Goal: Transaction & Acquisition: Purchase product/service

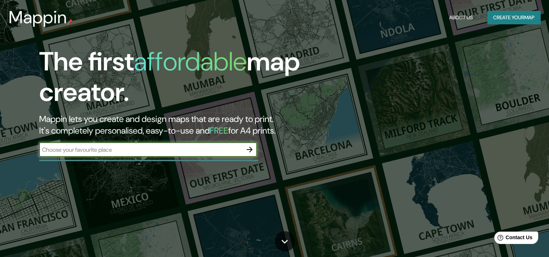
click at [104, 148] on input "text" at bounding box center [140, 150] width 203 height 8
click at [254, 150] on icon "button" at bounding box center [249, 149] width 9 height 9
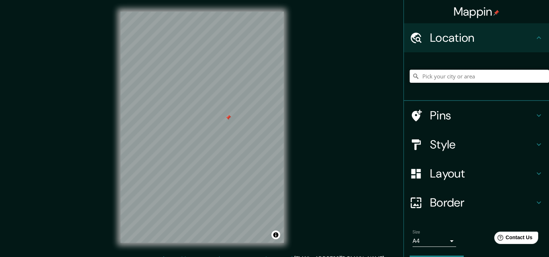
click at [441, 77] on input "Pick your city or area" at bounding box center [479, 76] width 139 height 13
type input "Lima, Provincia de Lima, Perú"
click at [475, 148] on h4 "Style" at bounding box center [482, 144] width 105 height 15
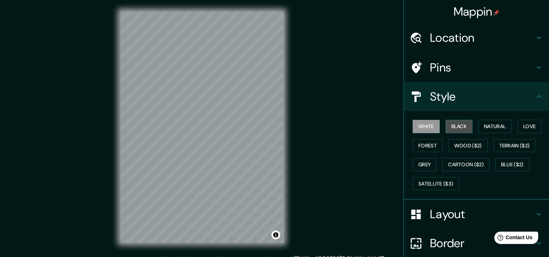
click at [450, 126] on button "Black" at bounding box center [459, 126] width 27 height 13
click at [452, 209] on h4 "Layout" at bounding box center [482, 214] width 105 height 15
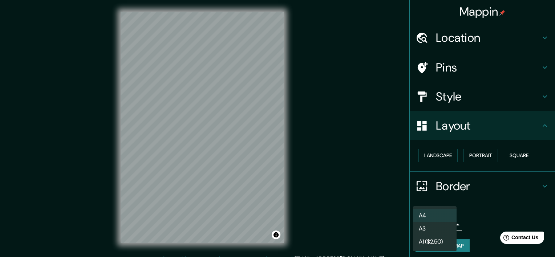
click at [432, 224] on body "Mappin Location Lima, Provincia de Lima, Perú Lima Provincia de Lima, Perú Lima…" at bounding box center [277, 128] width 555 height 257
click at [434, 229] on li "A3" at bounding box center [435, 228] width 44 height 13
type input "a4"
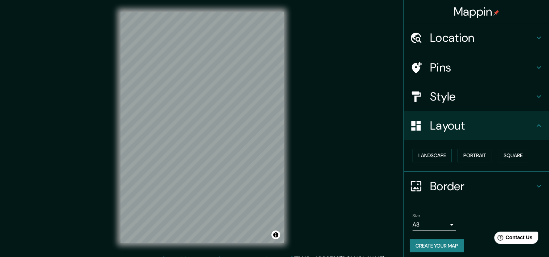
click at [483, 186] on h4 "Border" at bounding box center [482, 186] width 105 height 15
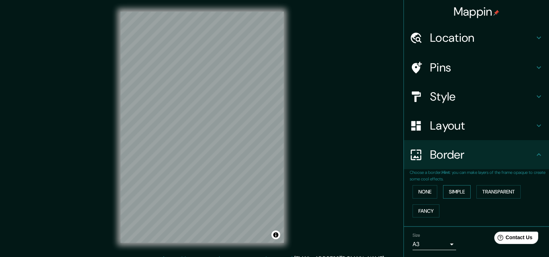
click at [457, 189] on button "Simple" at bounding box center [457, 191] width 28 height 13
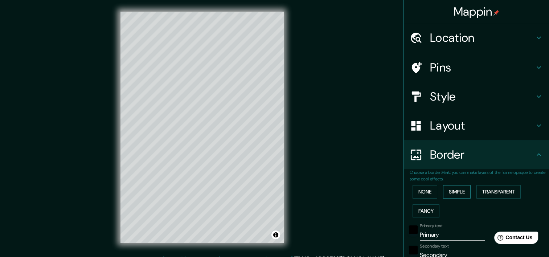
click at [457, 189] on button "Simple" at bounding box center [457, 191] width 28 height 13
click at [496, 190] on button "Transparent" at bounding box center [499, 191] width 44 height 13
click at [426, 190] on button "None" at bounding box center [425, 191] width 25 height 13
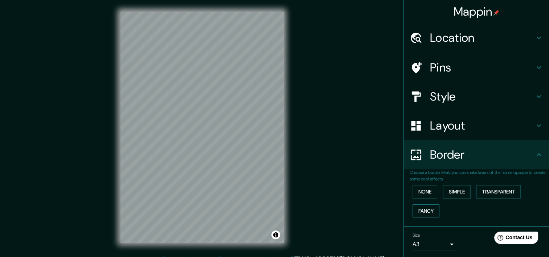
click at [427, 211] on button "Fancy" at bounding box center [426, 210] width 27 height 13
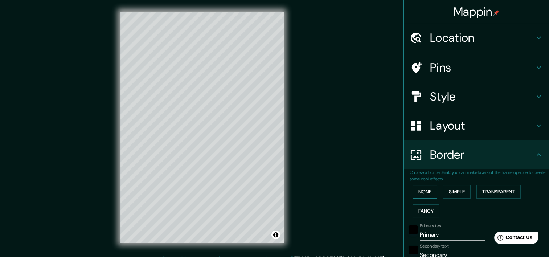
click at [420, 194] on button "None" at bounding box center [425, 191] width 25 height 13
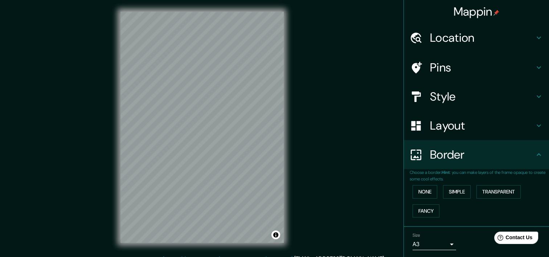
click at [450, 129] on h4 "Layout" at bounding box center [482, 125] width 105 height 15
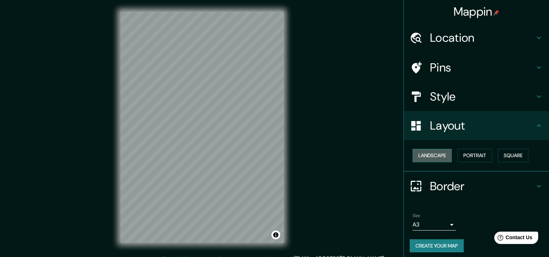
click at [435, 154] on button "Landscape" at bounding box center [432, 155] width 39 height 13
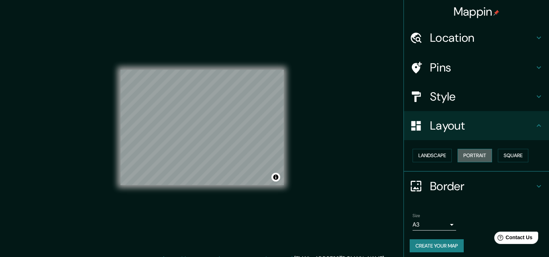
click at [479, 154] on button "Portrait" at bounding box center [475, 155] width 34 height 13
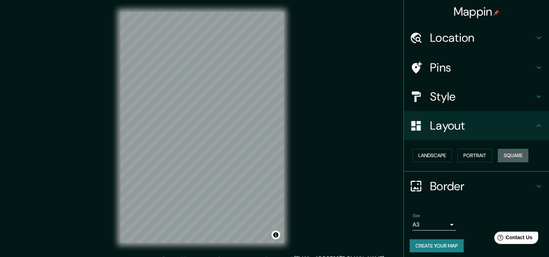
click at [515, 154] on button "Square" at bounding box center [513, 155] width 30 height 13
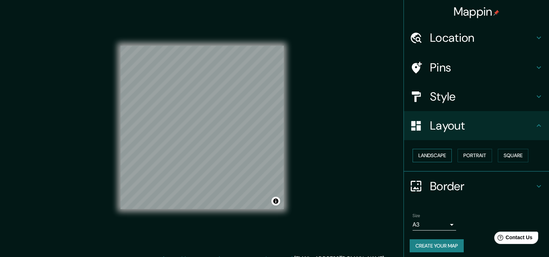
click at [431, 154] on button "Landscape" at bounding box center [432, 155] width 39 height 13
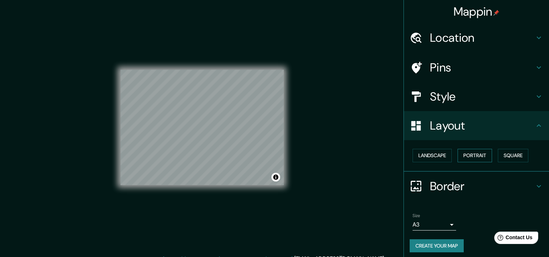
click at [482, 154] on button "Portrait" at bounding box center [475, 155] width 34 height 13
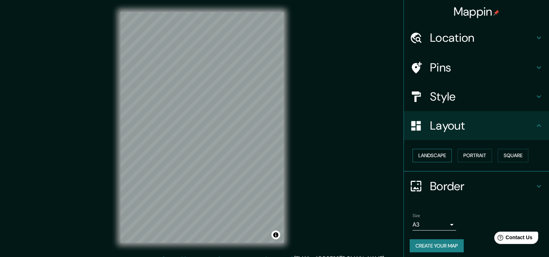
click at [429, 154] on button "Landscape" at bounding box center [432, 155] width 39 height 13
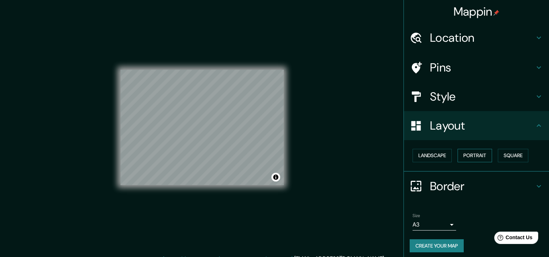
click at [470, 154] on button "Portrait" at bounding box center [475, 155] width 34 height 13
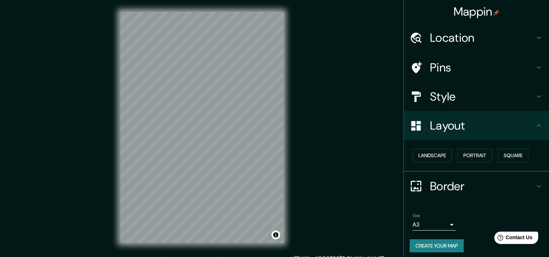
click at [430, 124] on h4 "Layout" at bounding box center [482, 125] width 105 height 15
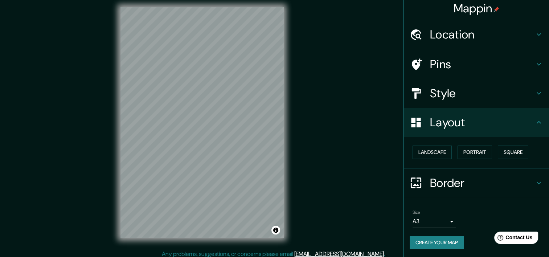
scroll to position [9, 0]
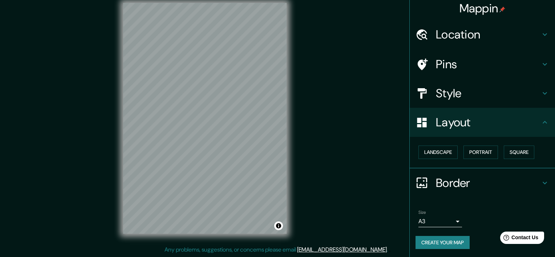
click at [436, 220] on body "Mappin Location Lima, Provincia de Lima, Perú Lima Provincia de Lima, Perú Lima…" at bounding box center [277, 119] width 555 height 257
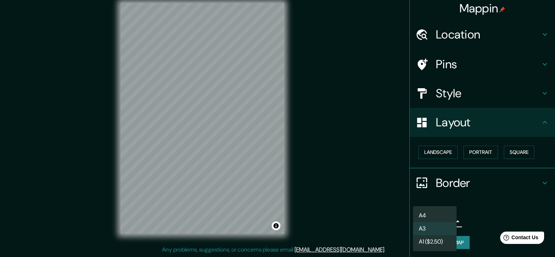
click at [495, 215] on div at bounding box center [277, 128] width 555 height 257
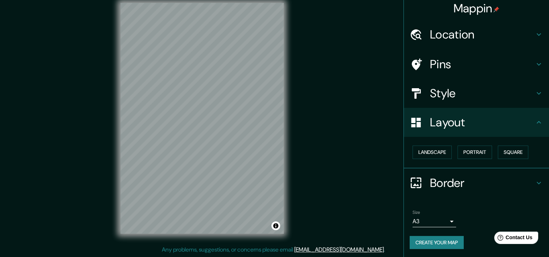
click at [326, 147] on div "Mappin Location Lima, Provincia de Lima, Perú Lima Provincia de Lima, Perú Lima…" at bounding box center [274, 124] width 549 height 266
click at [333, 128] on div "Mappin Location Lima, Provincia de Lima, Perú Lima Provincia de Lima, Perú Lima…" at bounding box center [274, 124] width 549 height 266
click at [442, 239] on button "Create your map" at bounding box center [437, 242] width 54 height 13
click at [441, 58] on h4 "Pins" at bounding box center [482, 64] width 105 height 15
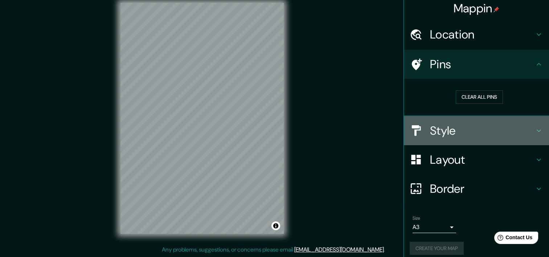
click at [437, 134] on h4 "Style" at bounding box center [482, 130] width 105 height 15
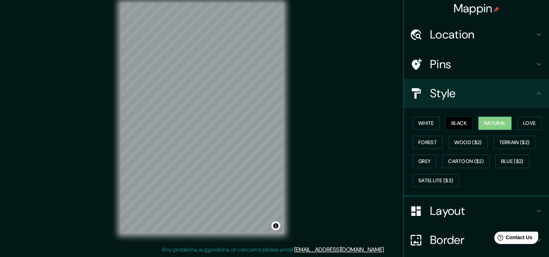
click at [495, 123] on button "Natural" at bounding box center [494, 123] width 33 height 13
click at [455, 125] on button "Black" at bounding box center [459, 123] width 27 height 13
click at [361, 109] on div "Mappin Location Lima, Provincia de Lima, Perú Lima Provincia de Lima, Perú Lima…" at bounding box center [274, 124] width 549 height 266
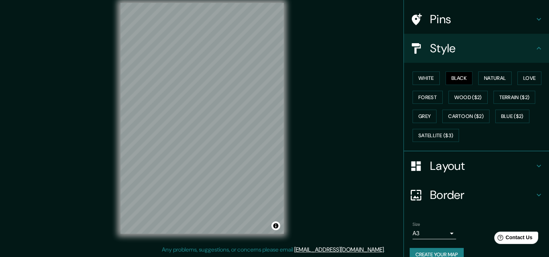
scroll to position [60, 0]
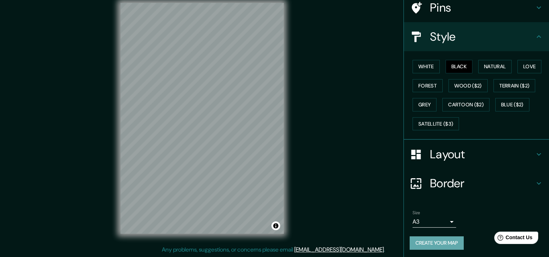
click at [433, 242] on button "Create your map" at bounding box center [437, 242] width 54 height 13
click at [433, 241] on div "Create your map" at bounding box center [477, 242] width 134 height 13
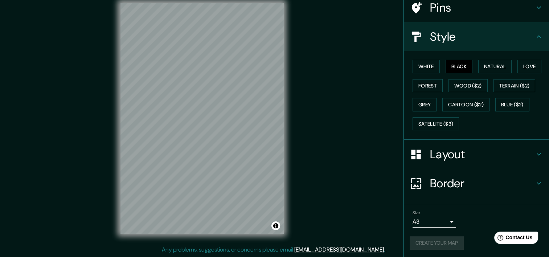
click at [433, 241] on div "Create your map" at bounding box center [477, 242] width 134 height 13
click at [445, 183] on h4 "Border" at bounding box center [482, 183] width 105 height 15
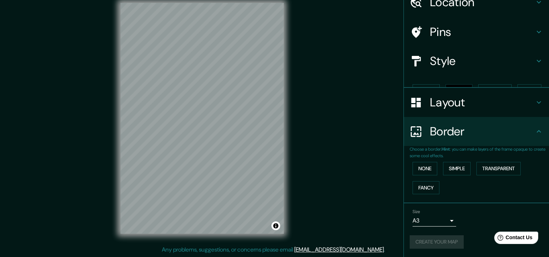
scroll to position [23, 0]
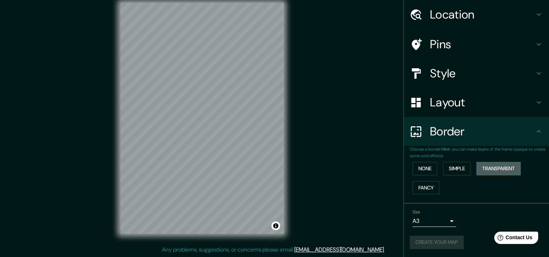
click at [477, 170] on button "Transparent" at bounding box center [499, 168] width 44 height 13
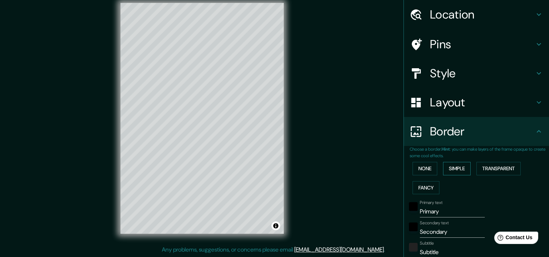
click at [446, 167] on button "Simple" at bounding box center [457, 168] width 28 height 13
click at [424, 212] on input "Primary" at bounding box center [452, 212] width 65 height 12
click at [424, 231] on input "Secondary" at bounding box center [452, 232] width 65 height 12
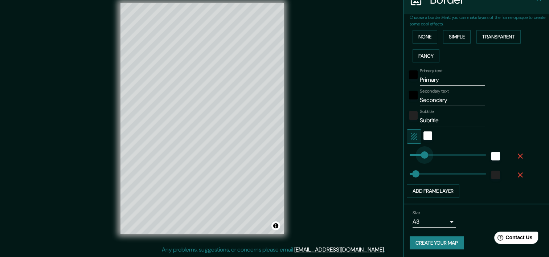
type input "0"
drag, startPoint x: 431, startPoint y: 154, endPoint x: 403, endPoint y: 155, distance: 28.7
type input "0"
drag, startPoint x: 410, startPoint y: 171, endPoint x: 395, endPoint y: 172, distance: 14.6
click at [425, 241] on button "Create your map" at bounding box center [437, 242] width 54 height 13
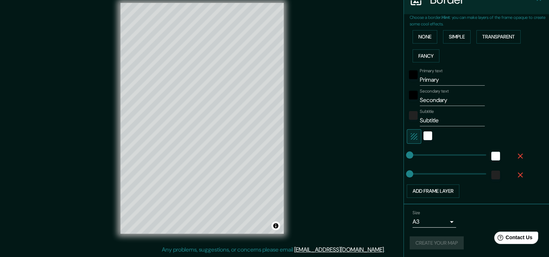
click at [425, 241] on div "Create your map" at bounding box center [477, 242] width 134 height 13
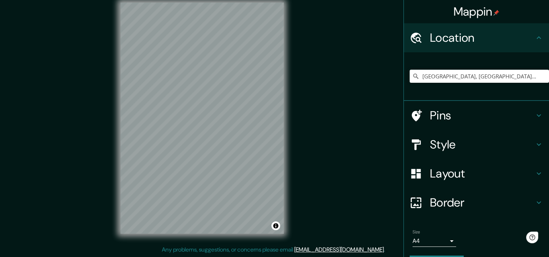
scroll to position [9, 0]
click at [460, 78] on input "Lima, Provincia de Lima, Perú" at bounding box center [479, 76] width 139 height 13
click at [443, 142] on h4 "Style" at bounding box center [482, 144] width 105 height 15
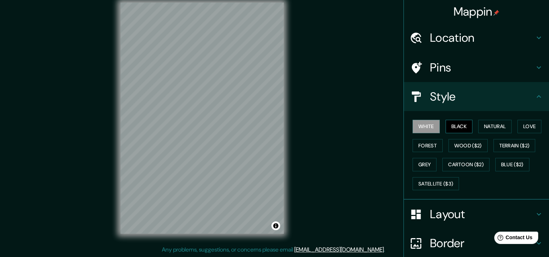
click at [454, 124] on button "Black" at bounding box center [459, 126] width 27 height 13
click at [440, 236] on h4 "Border" at bounding box center [482, 243] width 105 height 15
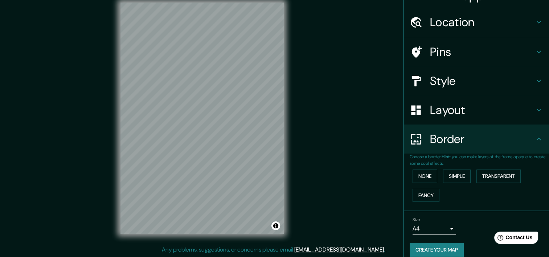
scroll to position [23, 0]
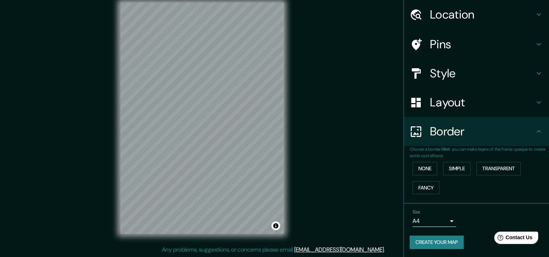
click at [428, 218] on body "Mappin Location Lima, Provincia de Lima, Perú Pins Style Layout Border Choose a…" at bounding box center [274, 119] width 549 height 257
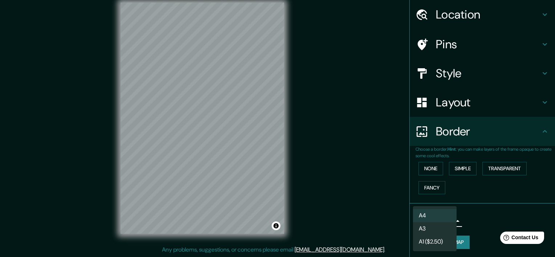
click at [424, 231] on li "A3" at bounding box center [435, 228] width 44 height 13
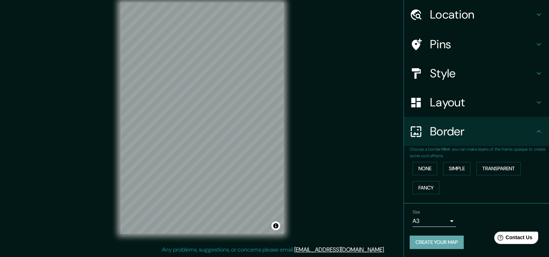
click at [445, 242] on button "Create your map" at bounding box center [437, 242] width 54 height 13
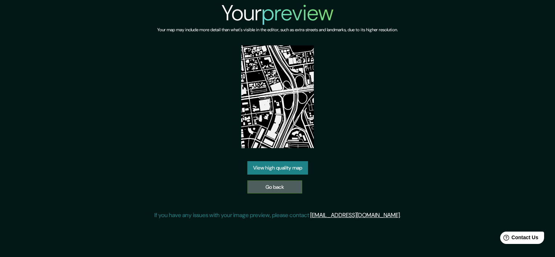
click at [284, 188] on link "Go back" at bounding box center [274, 186] width 55 height 13
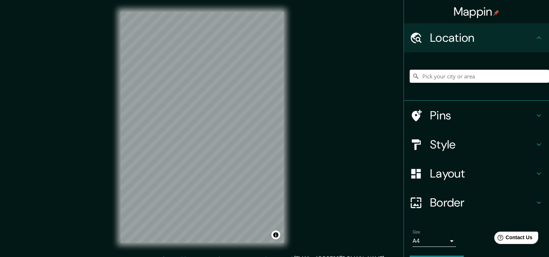
click at [343, 121] on div "Mappin Location Pins Style Layout Border Choose a border. Hint : you can make l…" at bounding box center [274, 133] width 549 height 266
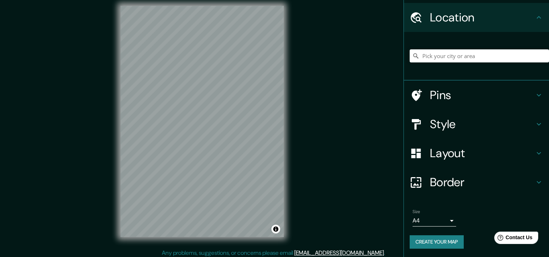
scroll to position [9, 0]
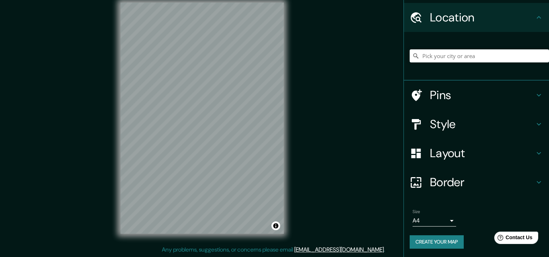
click at [431, 226] on div "Size A4 single" at bounding box center [477, 217] width 134 height 23
click at [430, 223] on body "Mappin Location Pins Style Layout Border Choose a border. Hint : you can make l…" at bounding box center [274, 119] width 549 height 257
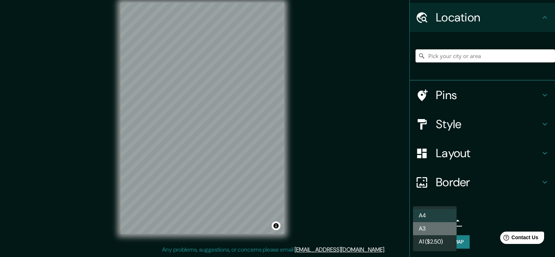
click at [424, 230] on li "A3" at bounding box center [435, 228] width 44 height 13
type input "a4"
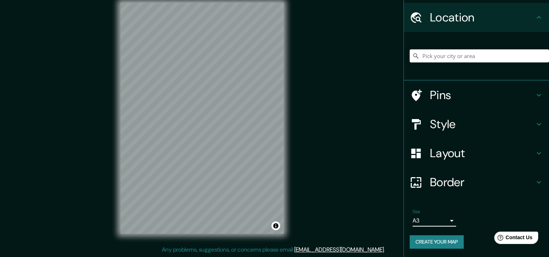
click at [483, 217] on div "Size A3 a4" at bounding box center [477, 217] width 134 height 23
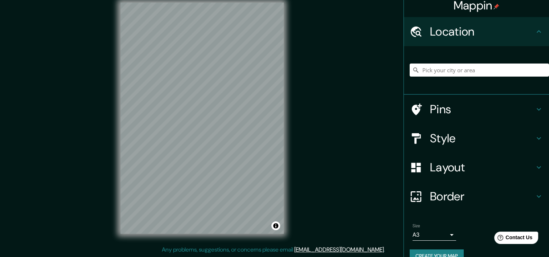
scroll to position [0, 0]
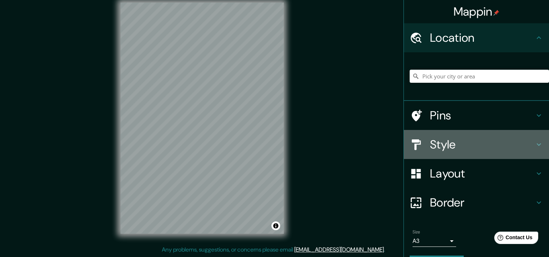
click at [441, 142] on h4 "Style" at bounding box center [482, 144] width 105 height 15
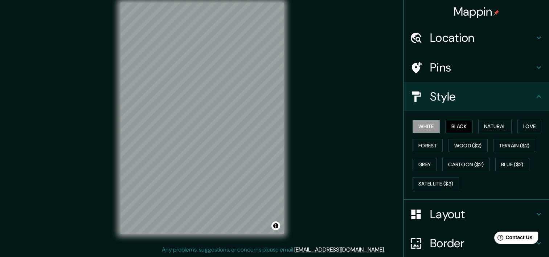
click at [456, 122] on button "Black" at bounding box center [459, 126] width 27 height 13
click at [460, 39] on h4 "Location" at bounding box center [482, 37] width 105 height 15
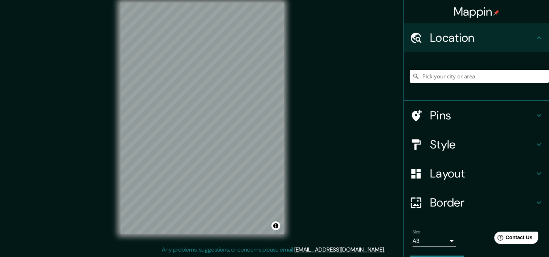
click at [437, 76] on input "Pick your city or area" at bounding box center [479, 76] width 139 height 13
type input "Lima, Provincia de Lima, Perú"
click at [417, 240] on body "Mappin Location Lima, Provincia de Lima, Perú Lima Provincia de Lima, Perú Lima…" at bounding box center [274, 119] width 549 height 257
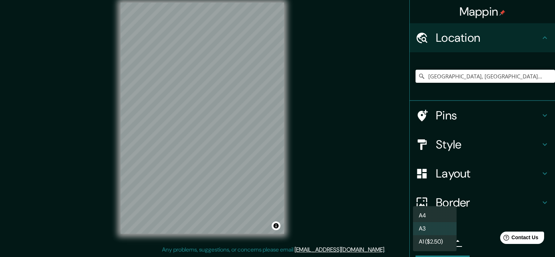
click at [445, 227] on li "A3" at bounding box center [435, 228] width 44 height 13
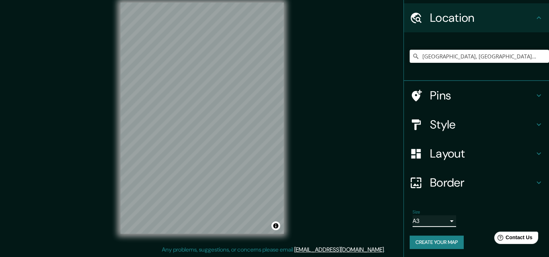
scroll to position [20, 0]
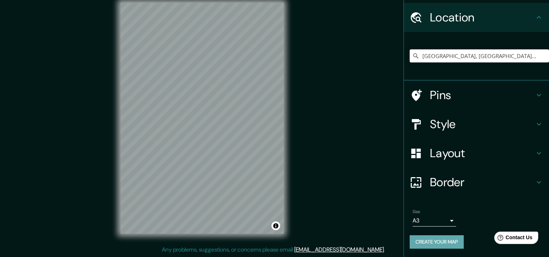
click at [440, 239] on button "Create your map" at bounding box center [437, 241] width 54 height 13
click at [440, 239] on div "Create your map" at bounding box center [477, 241] width 134 height 13
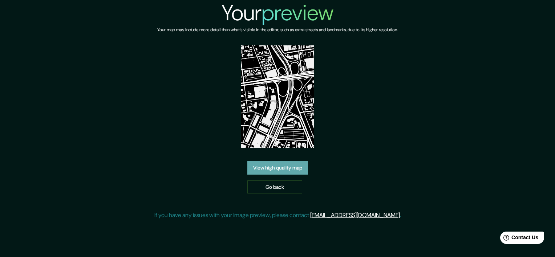
click at [279, 171] on link "View high quality map" at bounding box center [277, 167] width 61 height 13
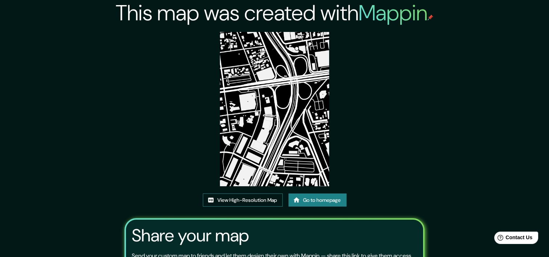
click at [261, 199] on link "View High-Resolution Map" at bounding box center [243, 199] width 80 height 13
click at [424, 131] on div "This map was created with Mappin View High-Resolution Map Go to homepage Share …" at bounding box center [275, 163] width 318 height 327
